Goal: Information Seeking & Learning: Learn about a topic

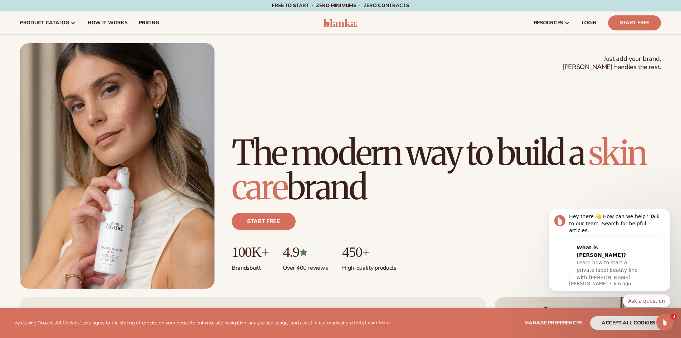
click at [475, 188] on h1 "The modern way to build a skin care brand" at bounding box center [447, 170] width 430 height 69
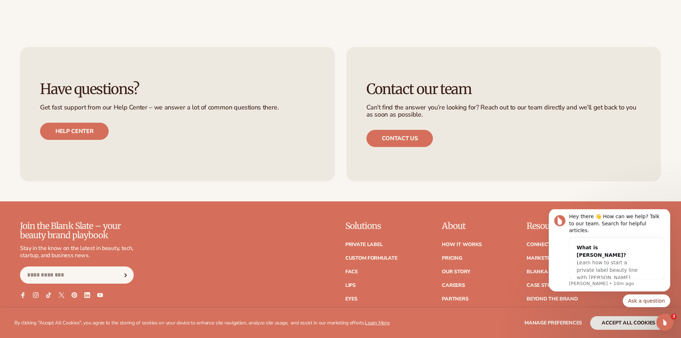
scroll to position [3258, 0]
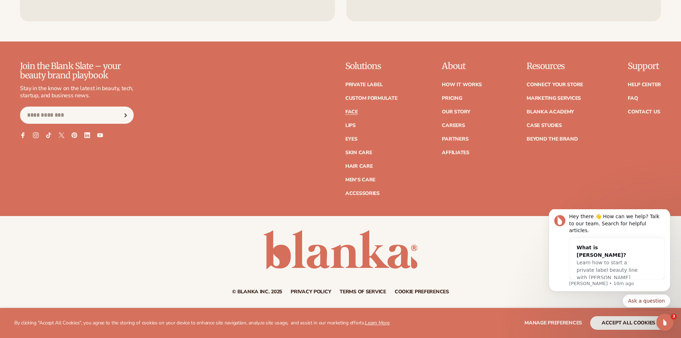
click at [352, 110] on link "Face" at bounding box center [351, 111] width 13 height 5
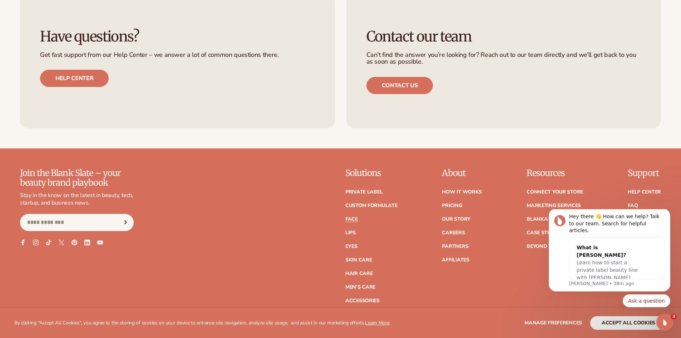
scroll to position [1456, 0]
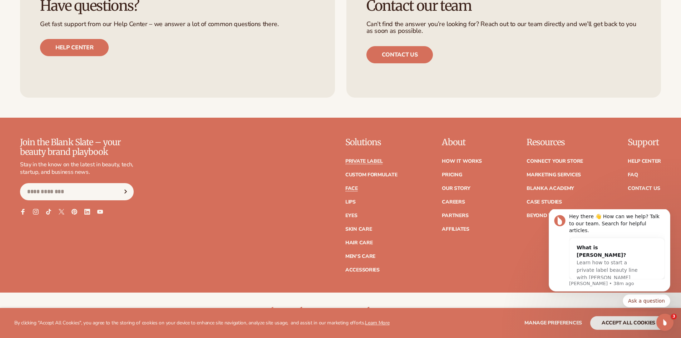
click at [364, 164] on link "Private label" at bounding box center [363, 161] width 37 height 5
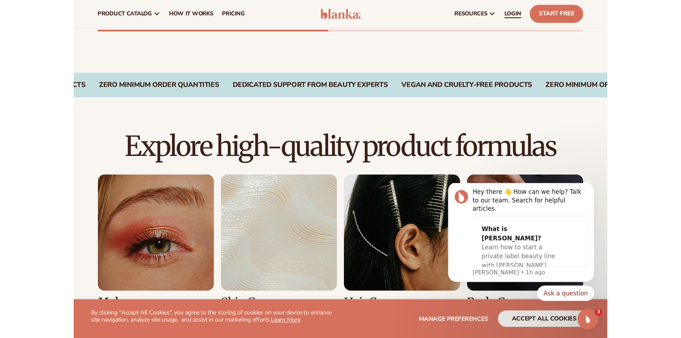
scroll to position [393, 0]
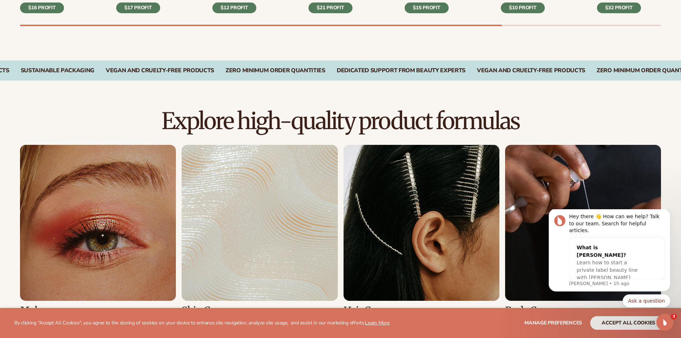
click at [666, 140] on div "Explore high-quality product formulas view full catalog Makeup Skin Care Hair C…" at bounding box center [340, 322] width 681 height 427
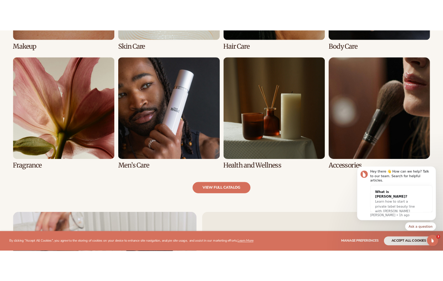
scroll to position [674, 0]
